Goal: Navigation & Orientation: Find specific page/section

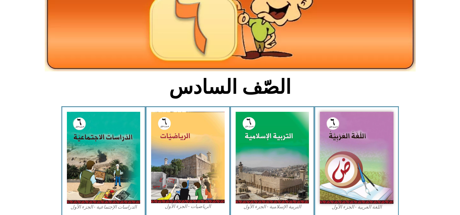
scroll to position [85, 0]
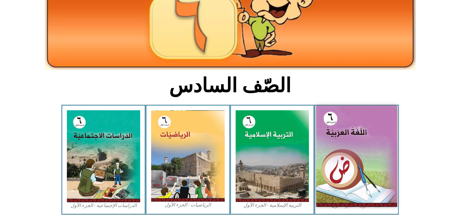
click at [363, 121] on img at bounding box center [356, 155] width 81 height 101
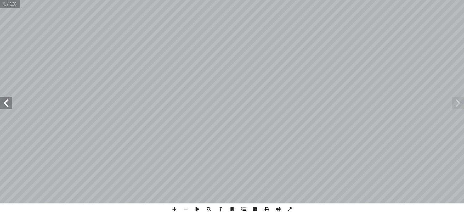
click at [6, 103] on span at bounding box center [6, 103] width 12 height 12
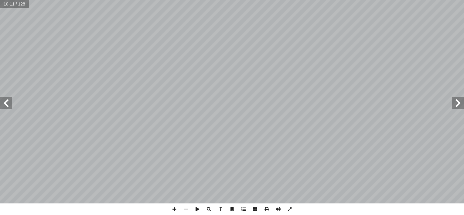
click at [8, 102] on span at bounding box center [6, 103] width 12 height 12
click at [6, 104] on span at bounding box center [6, 103] width 12 height 12
